Goal: Information Seeking & Learning: Learn about a topic

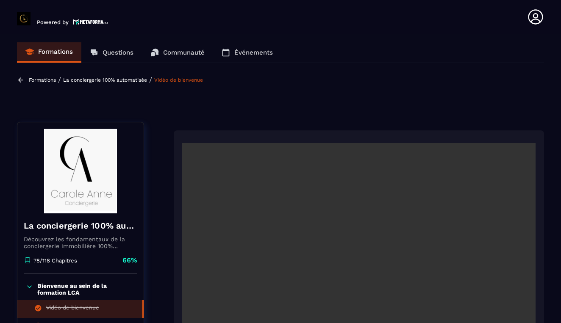
scroll to position [76, 0]
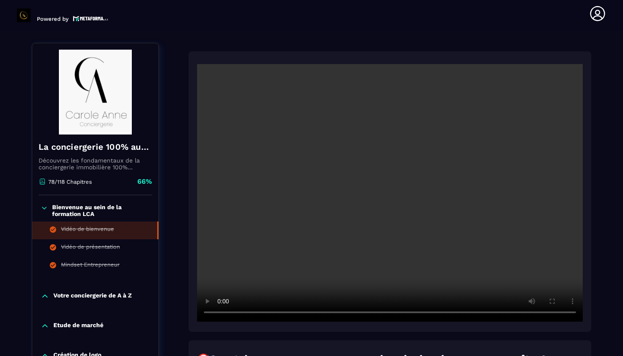
click at [259, 314] on video at bounding box center [390, 192] width 386 height 257
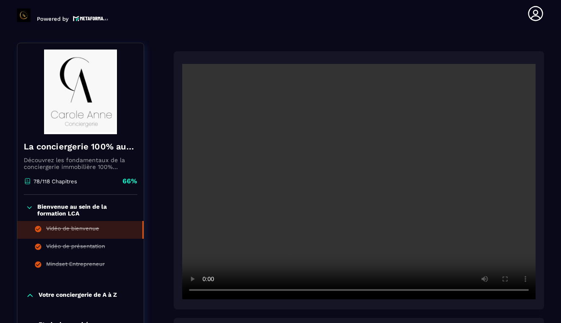
click at [209, 291] on video at bounding box center [359, 182] width 354 height 236
click at [206, 290] on video at bounding box center [359, 182] width 354 height 236
click at [204, 291] on video at bounding box center [359, 182] width 354 height 236
click at [25, 16] on img at bounding box center [24, 15] width 14 height 14
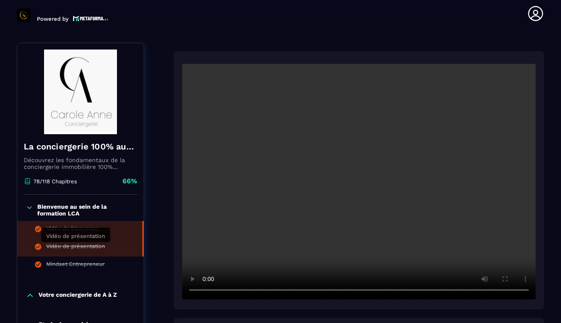
click at [72, 246] on div "Vidéo de présentation" at bounding box center [75, 247] width 59 height 9
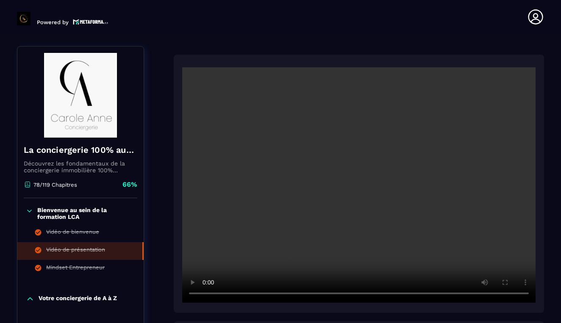
scroll to position [3, 0]
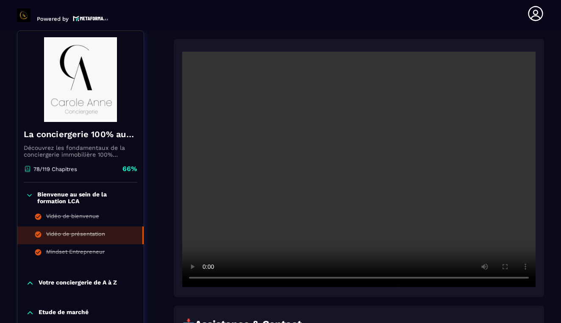
click at [358, 171] on video at bounding box center [359, 170] width 354 height 236
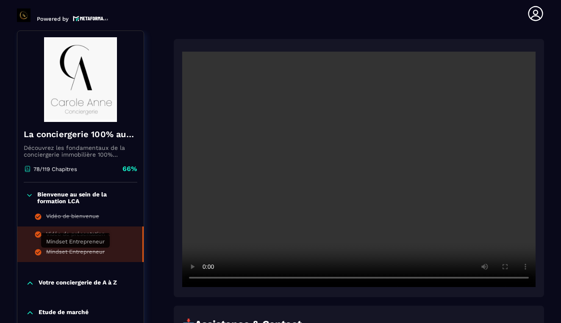
click at [70, 255] on div "Mindset Entrepreneur" at bounding box center [75, 253] width 59 height 9
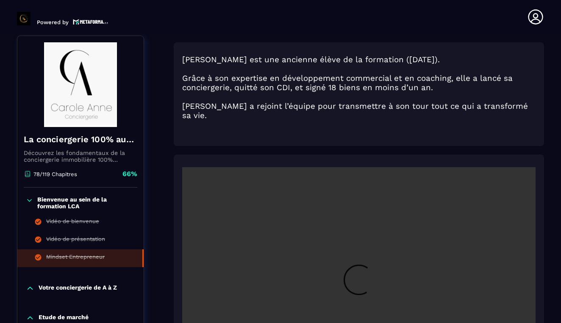
scroll to position [3, 0]
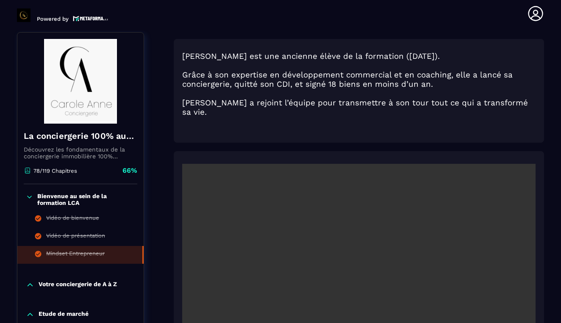
click at [292, 265] on video at bounding box center [359, 282] width 354 height 236
